Goal: Task Accomplishment & Management: Manage account settings

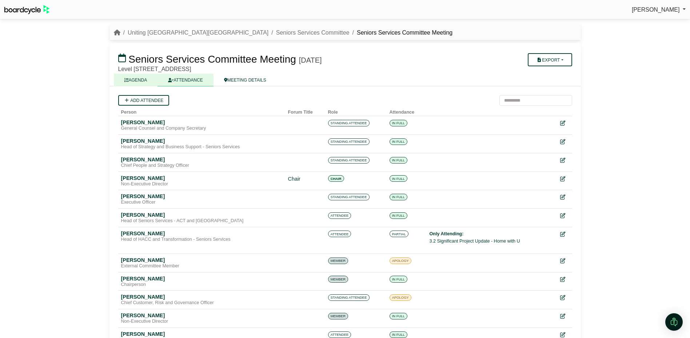
click at [142, 80] on link "AGENDA" at bounding box center [136, 79] width 44 height 13
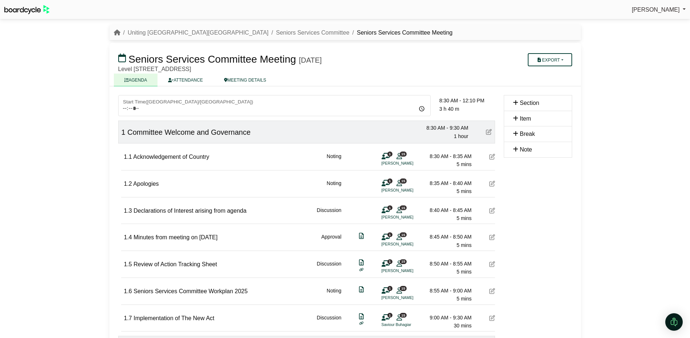
click at [492, 156] on icon at bounding box center [492, 157] width 6 height 6
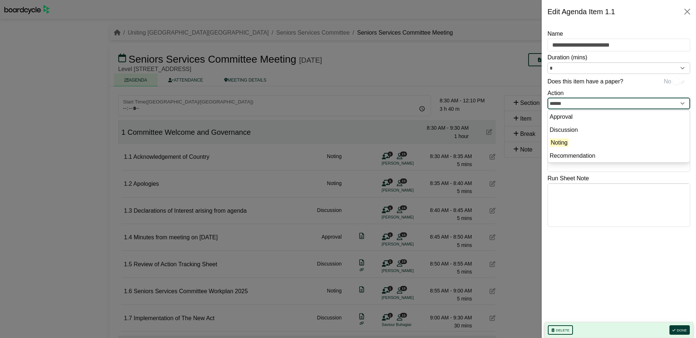
click at [684, 104] on input "******" at bounding box center [618, 104] width 143 height 12
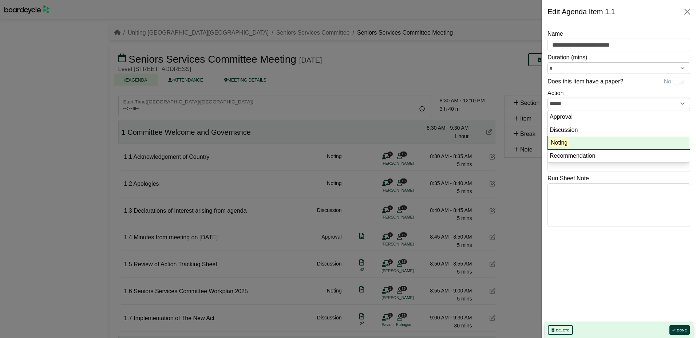
click at [563, 145] on mark "Noting" at bounding box center [558, 142] width 19 height 8
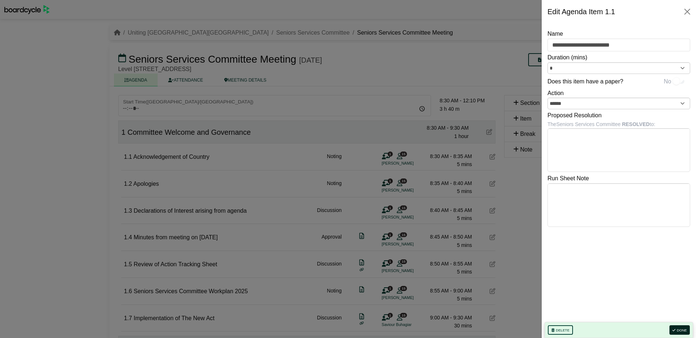
click at [685, 330] on button "Done" at bounding box center [679, 329] width 20 height 9
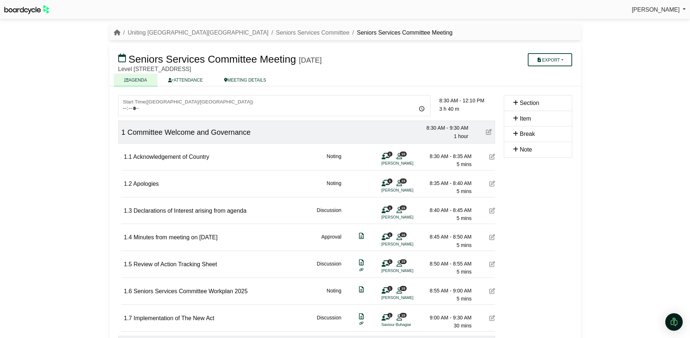
click at [386, 156] on icon at bounding box center [386, 156] width 8 height 0
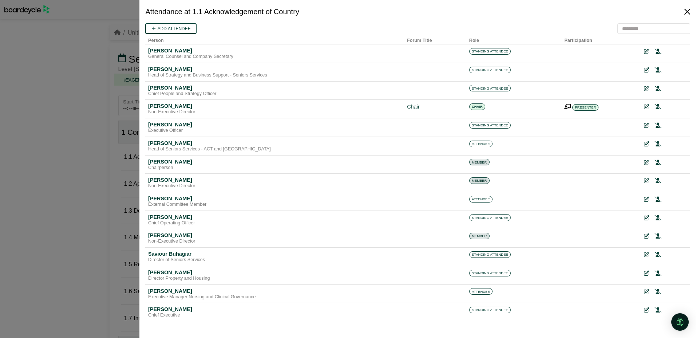
click at [687, 11] on button "Close" at bounding box center [687, 12] width 12 height 12
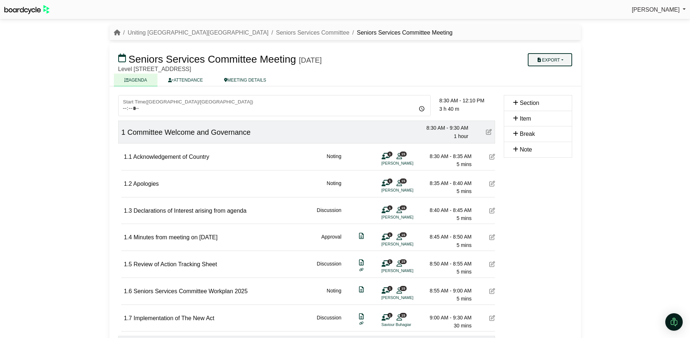
click at [558, 58] on button "Export" at bounding box center [550, 59] width 44 height 13
click at [552, 95] on link "Shell Minutes" at bounding box center [559, 94] width 63 height 11
click at [481, 53] on h3 "Seniors Services Committee Meeting [DATE]" at bounding box center [307, 59] width 386 height 15
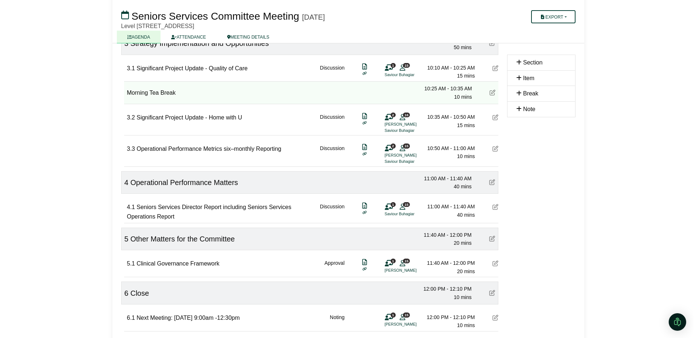
scroll to position [360, 0]
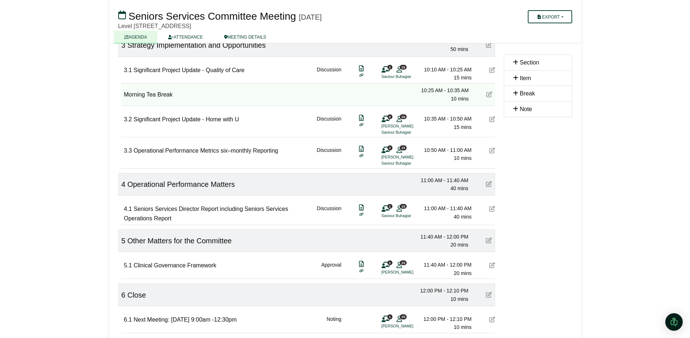
click at [493, 150] on icon at bounding box center [492, 150] width 6 height 6
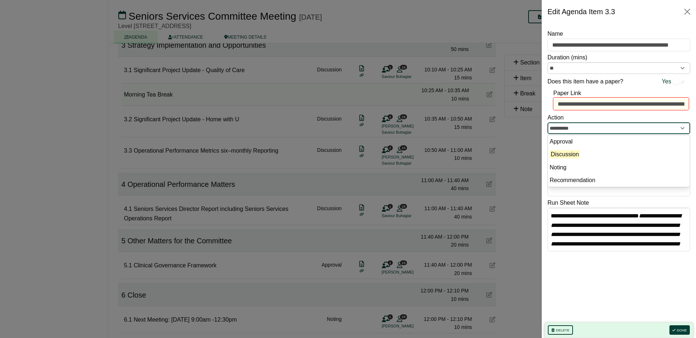
click at [597, 127] on input "**********" at bounding box center [618, 128] width 143 height 12
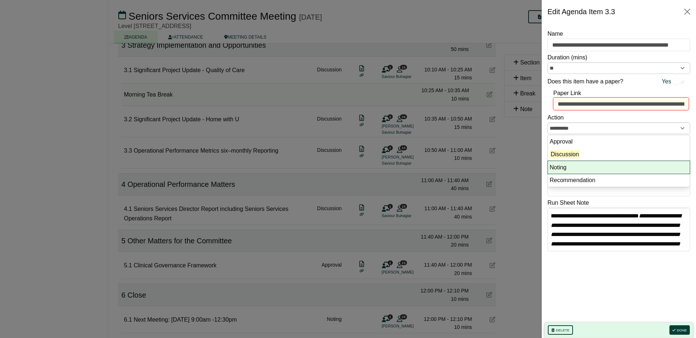
click at [573, 165] on li "Noting" at bounding box center [619, 167] width 142 height 13
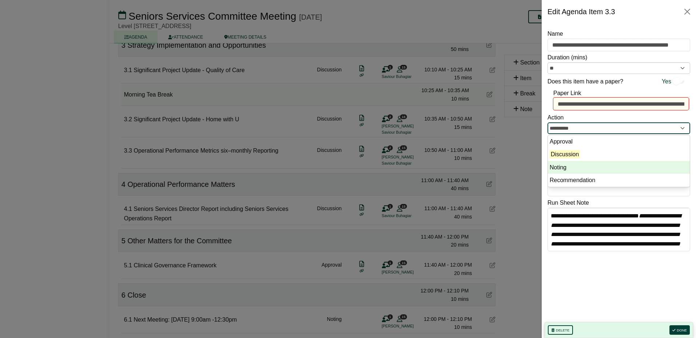
type input "******"
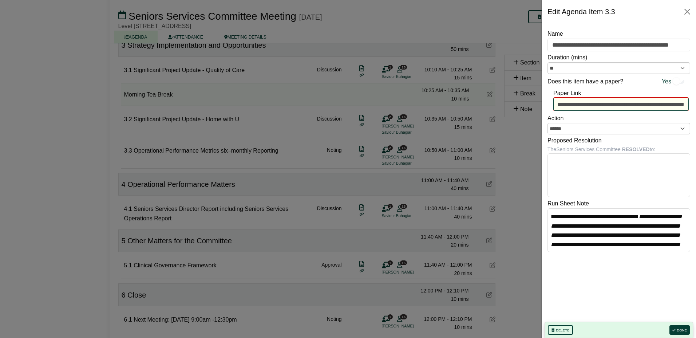
scroll to position [0, 1051]
drag, startPoint x: 558, startPoint y: 102, endPoint x: 697, endPoint y: 107, distance: 138.7
click at [684, 330] on button "Done" at bounding box center [679, 329] width 20 height 9
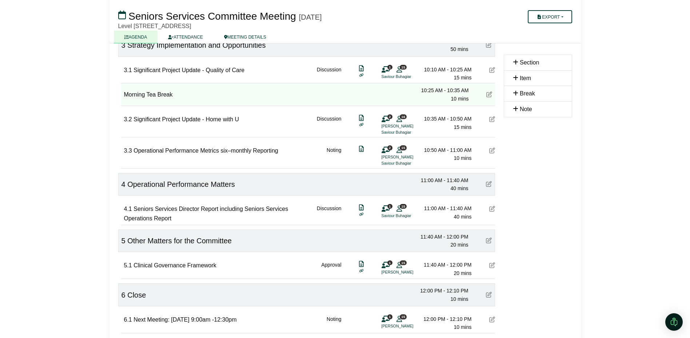
click at [493, 150] on icon at bounding box center [492, 150] width 6 height 6
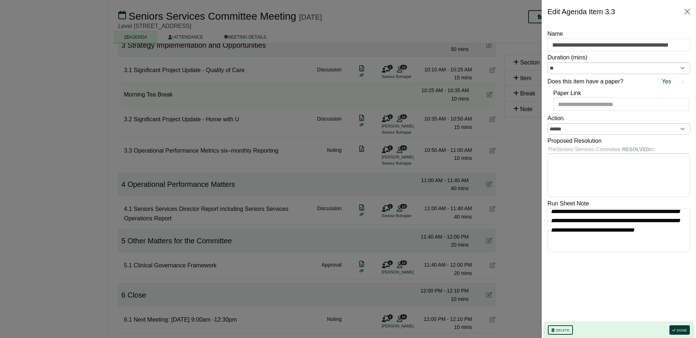
scroll to position [38, 0]
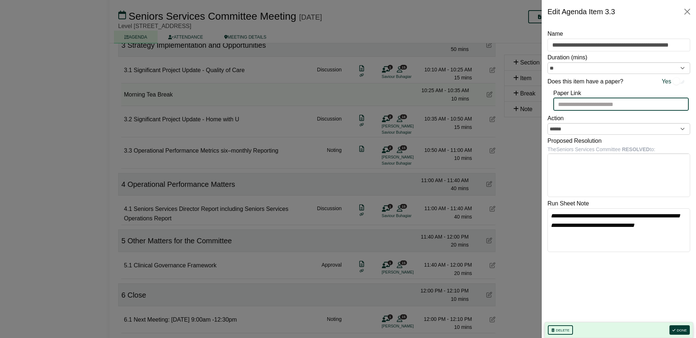
click at [564, 103] on input "Paper Link" at bounding box center [620, 104] width 135 height 13
click at [591, 105] on input "Paper Link" at bounding box center [620, 104] width 135 height 13
click at [595, 286] on div "**********" at bounding box center [618, 175] width 143 height 293
